Goal: Find contact information: Find contact information

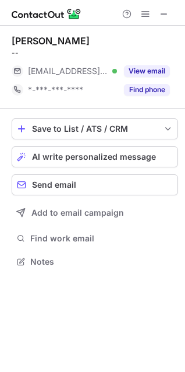
scroll to position [253, 185]
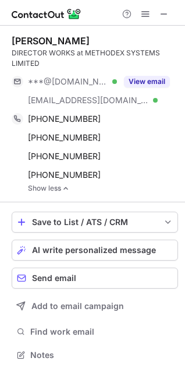
scroll to position [346, 185]
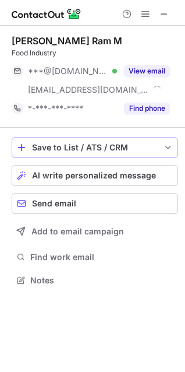
scroll to position [272, 185]
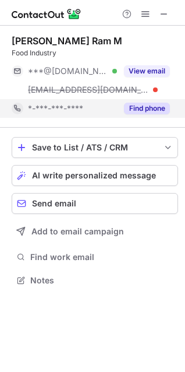
click at [141, 108] on button "Find phone" at bounding box center [147, 109] width 46 height 12
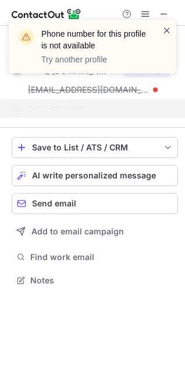
click at [169, 24] on span at bounding box center [167, 30] width 9 height 12
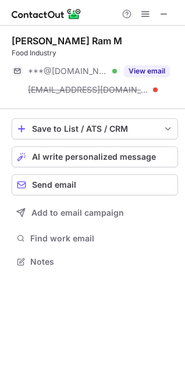
scroll to position [253, 185]
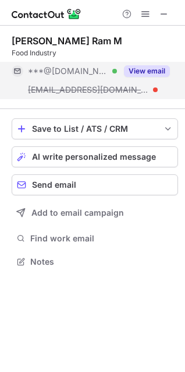
click at [152, 72] on button "View email" at bounding box center [147, 71] width 46 height 12
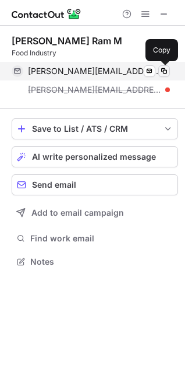
click at [165, 72] on span at bounding box center [164, 70] width 9 height 9
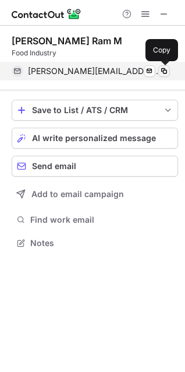
scroll to position [6, 6]
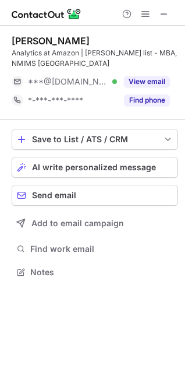
scroll to position [264, 185]
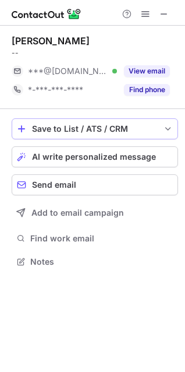
scroll to position [6, 6]
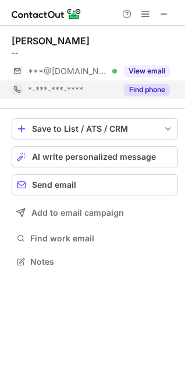
click at [139, 92] on button "Find phone" at bounding box center [147, 90] width 46 height 12
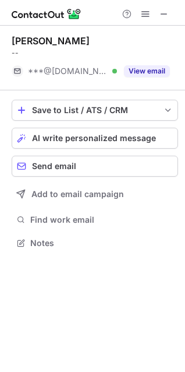
click at [135, 72] on button "View email" at bounding box center [147, 71] width 46 height 12
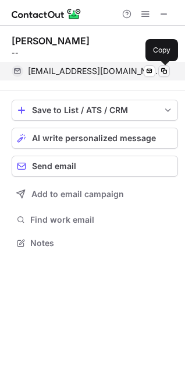
click at [163, 71] on span at bounding box center [164, 70] width 9 height 9
